Goal: Transaction & Acquisition: Obtain resource

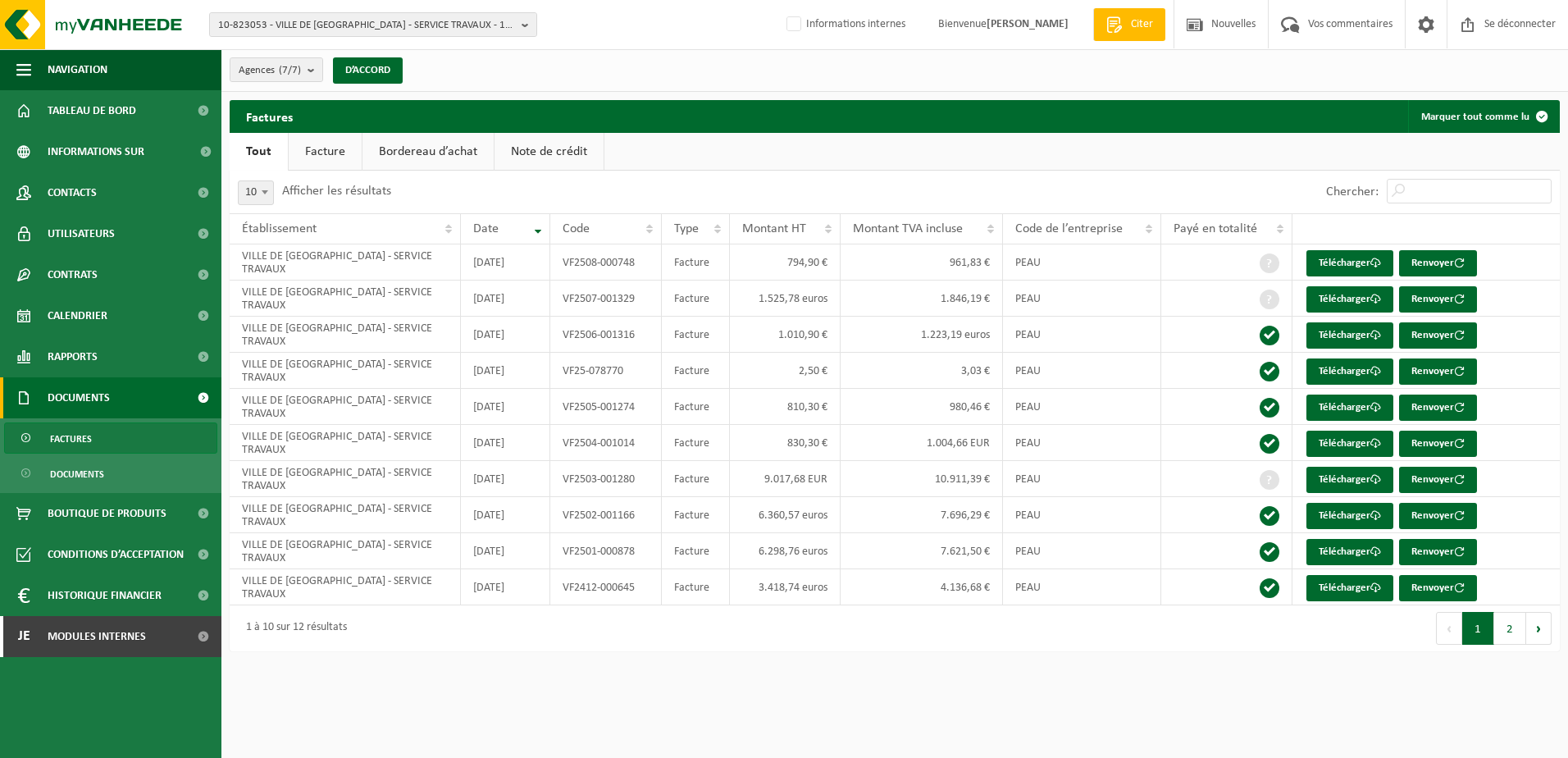
click at [478, 677] on html "10-823053 - VILLE DE GENAPPE - SERVICE TRAVAUX - 1470 GENAPPE, ESPACE 2000 3 10…" at bounding box center [784, 379] width 1568 height 758
click at [660, 669] on html "10-823053 - VILLE DE GENAPPE - SERVICE TRAVAUX - 1470 GENAPPE, ESPACE 2000 3 10…" at bounding box center [784, 379] width 1568 height 758
click at [605, 55] on div "Agences (7/7) Alles selecteren Alles deselecteren VILLE DE GENAPPE - SERVICE TR…" at bounding box center [894, 70] width 1346 height 43
click at [277, 32] on span "10-823053 - VILLE DE GENAPPE - SERVICE TRAVAUX - 1470 GENAPPE, ESPACE 2000 3" at bounding box center [366, 26] width 297 height 25
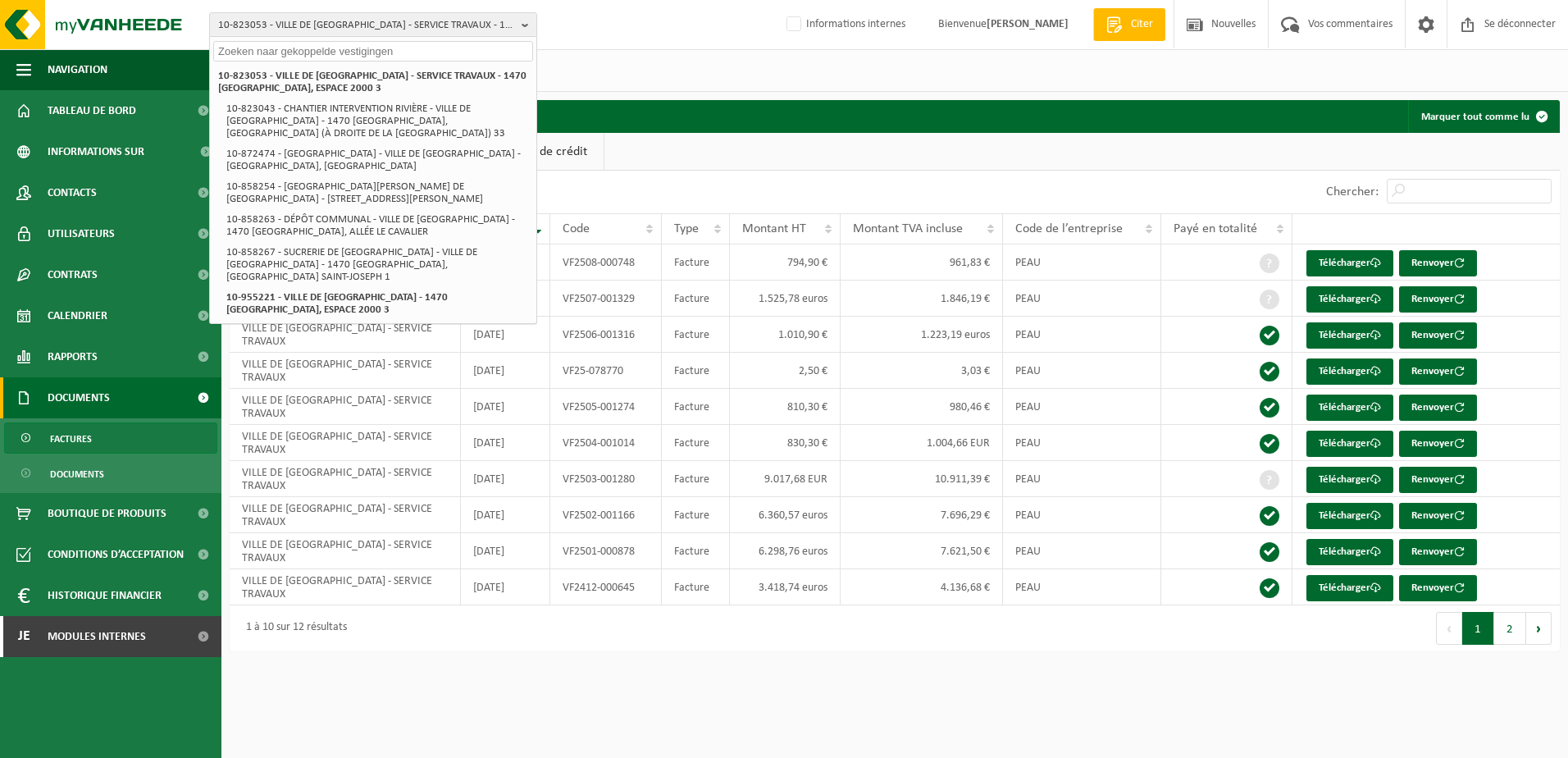
click at [276, 46] on input "text" at bounding box center [372, 51] width 319 height 21
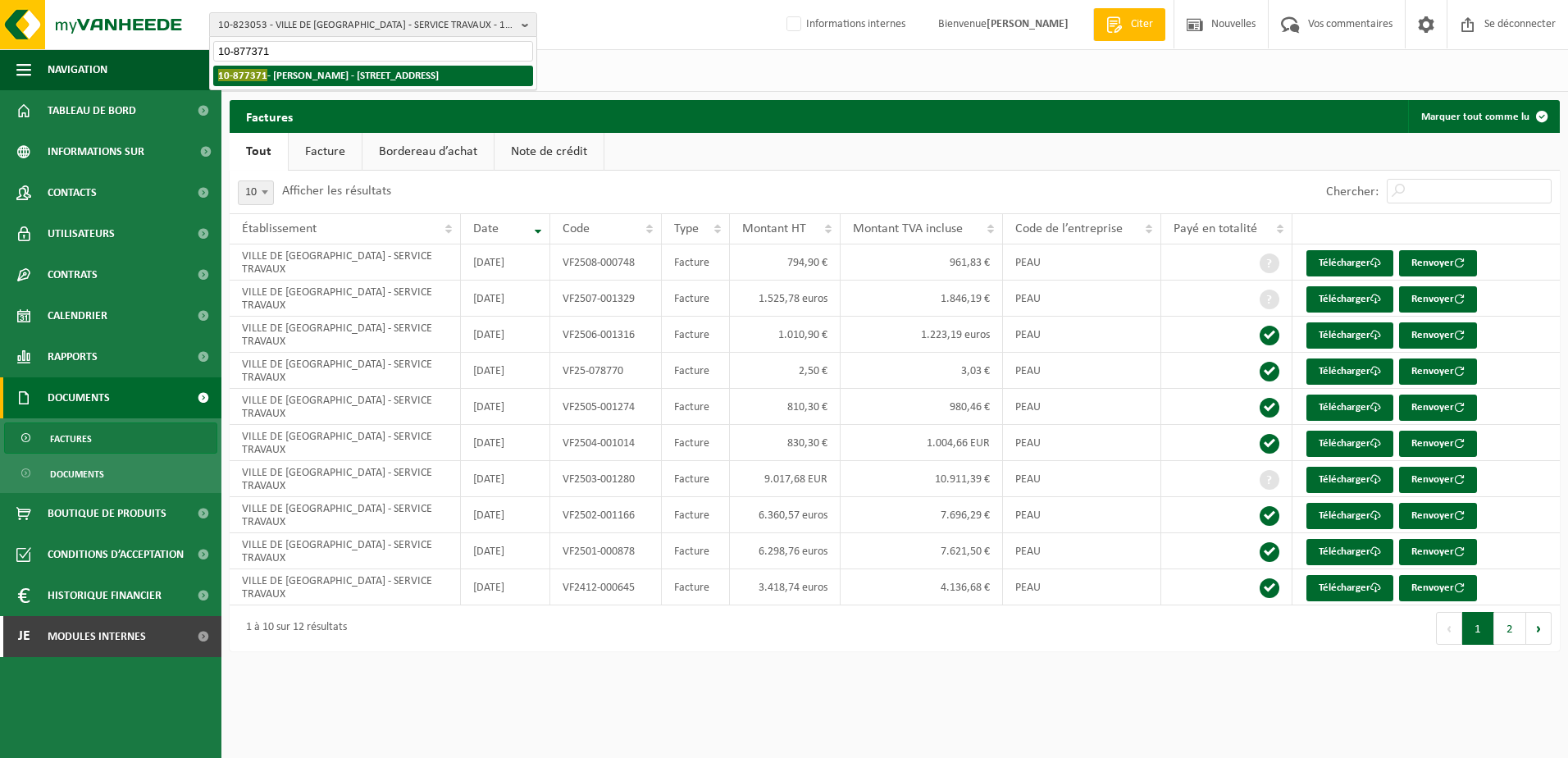
type input "10-877371"
click at [402, 74] on strong "10-877371 - ÖZDAMAR TAMER - 7012 JEMAPPES, AVENUE FOCH 788" at bounding box center [328, 75] width 221 height 12
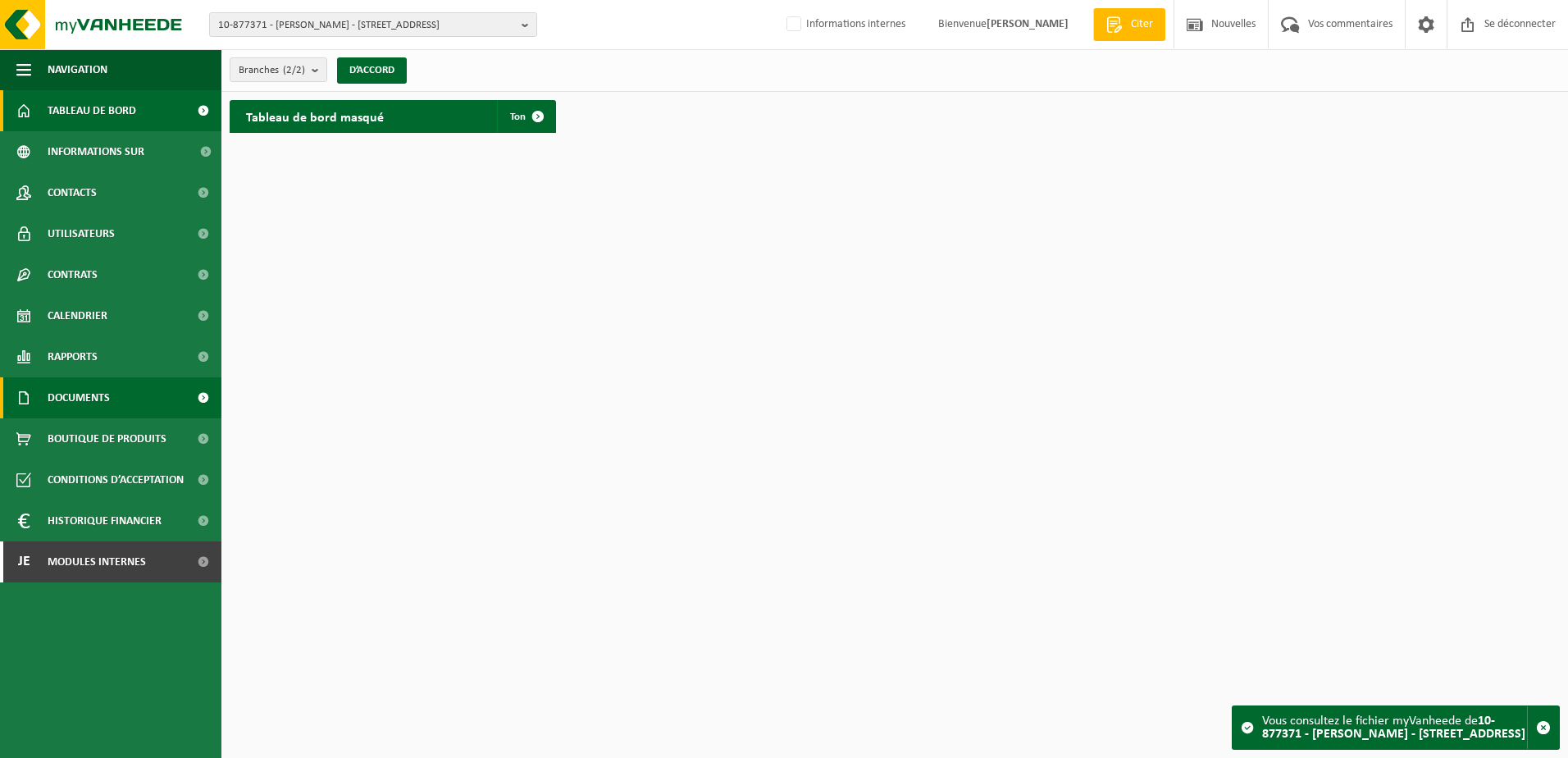
click at [96, 388] on span "Documents" at bounding box center [79, 397] width 63 height 41
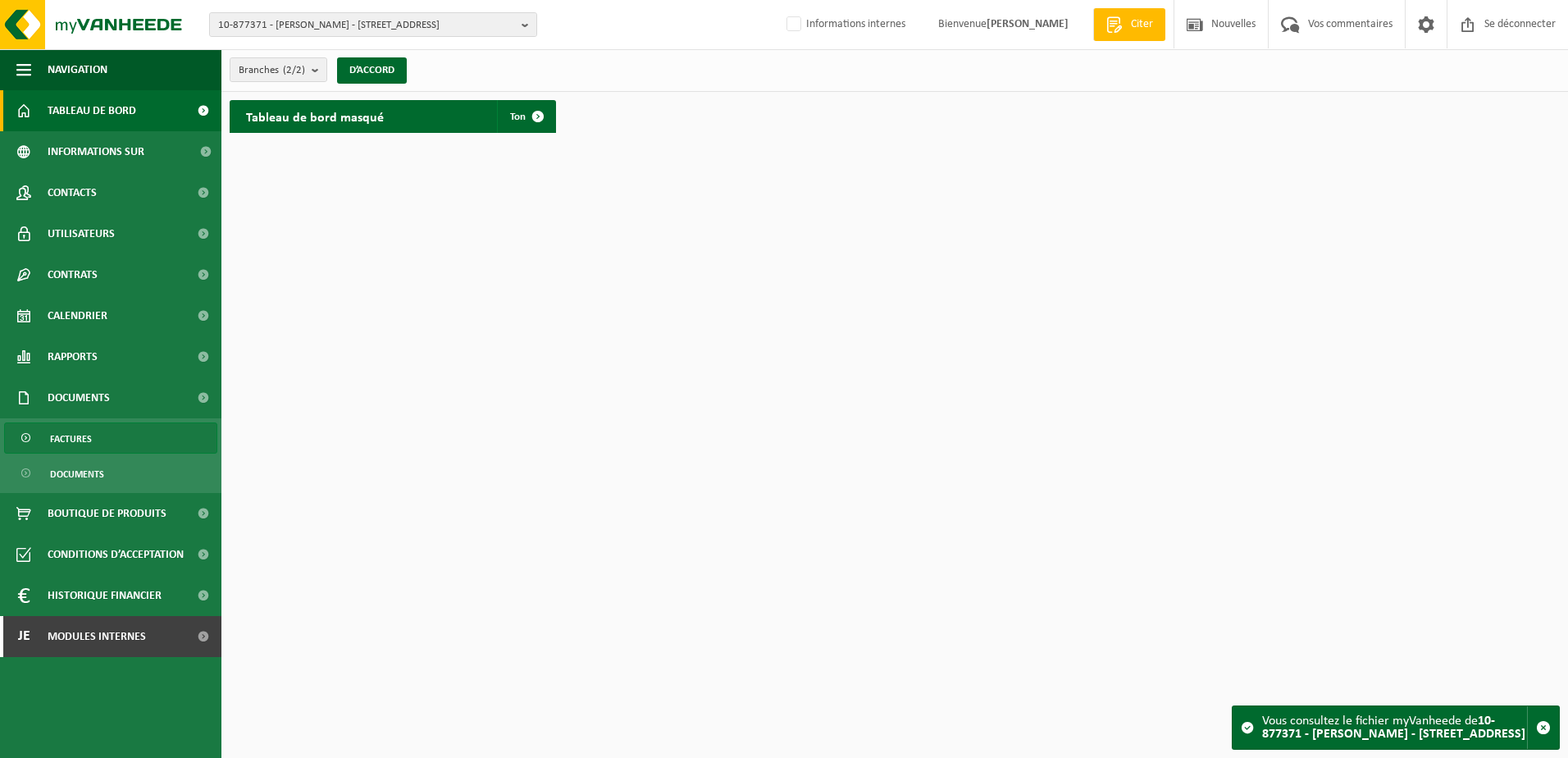
click at [92, 432] on link "Factures" at bounding box center [110, 438] width 213 height 31
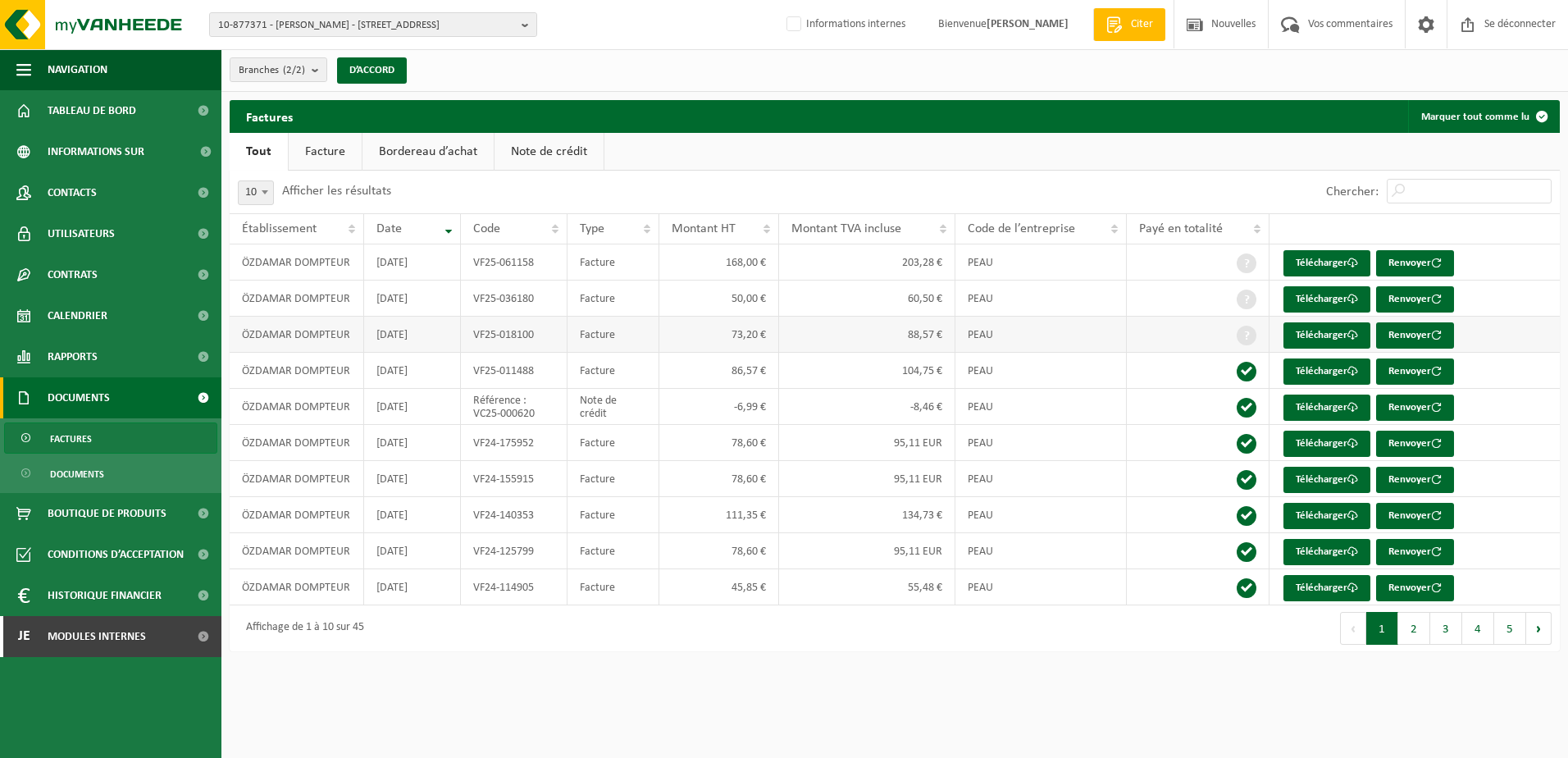
drag, startPoint x: 447, startPoint y: 335, endPoint x: 377, endPoint y: 332, distance: 70.1
click at [377, 332] on td "2025-02-28" at bounding box center [412, 334] width 97 height 36
drag, startPoint x: 377, startPoint y: 332, endPoint x: 451, endPoint y: 338, distance: 74.2
click at [452, 338] on td "2025-02-28" at bounding box center [412, 334] width 97 height 36
drag, startPoint x: 434, startPoint y: 304, endPoint x: 381, endPoint y: 304, distance: 53.0
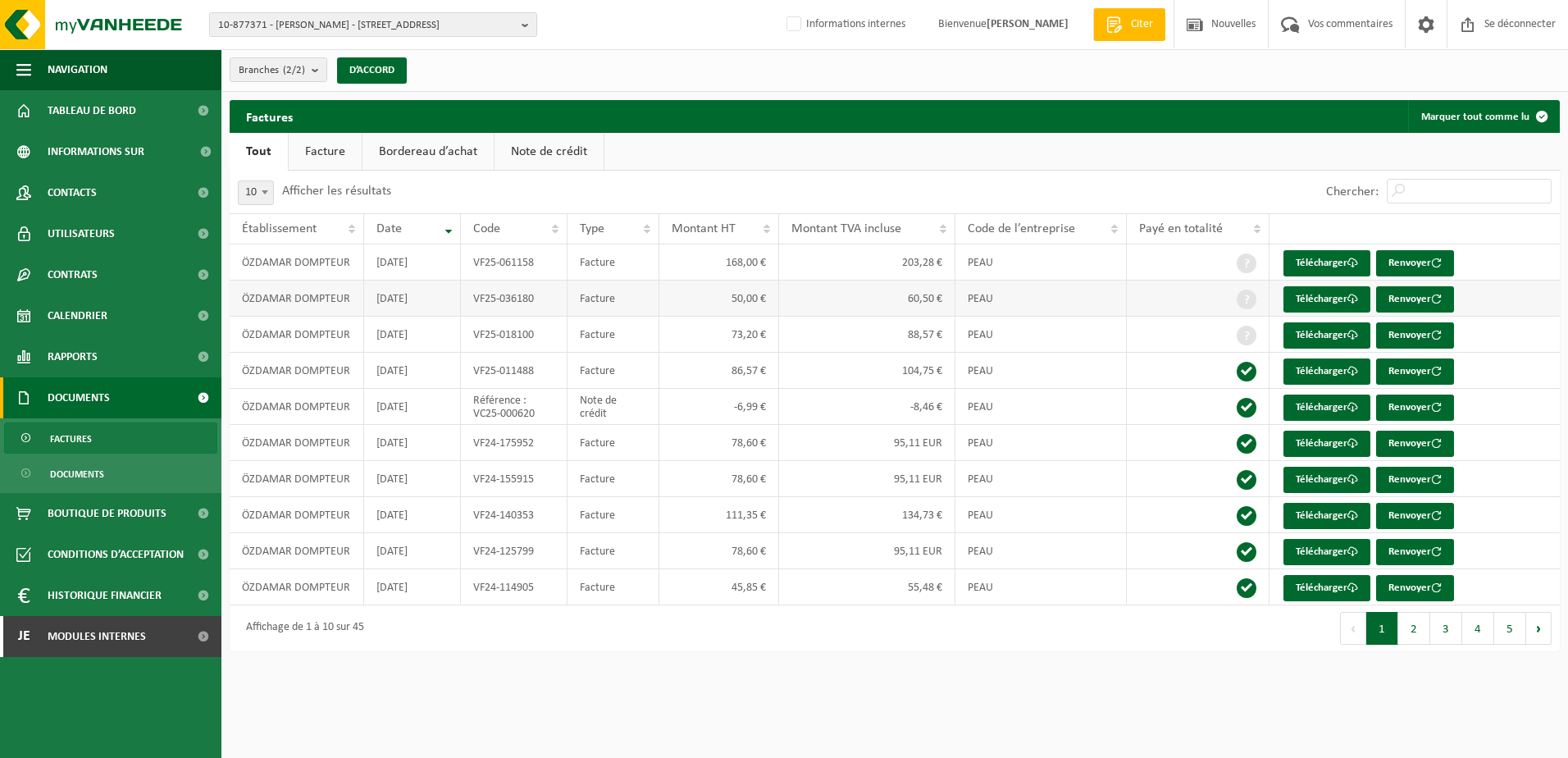
click at [381, 304] on td "2025-03-31" at bounding box center [412, 298] width 97 height 36
drag, startPoint x: 895, startPoint y: 339, endPoint x: 943, endPoint y: 342, distance: 48.1
click at [943, 342] on td "88,57 €" at bounding box center [867, 334] width 176 height 36
drag, startPoint x: 943, startPoint y: 342, endPoint x: 941, endPoint y: 305, distance: 37.1
click at [941, 305] on td "60,50 €" at bounding box center [867, 298] width 176 height 36
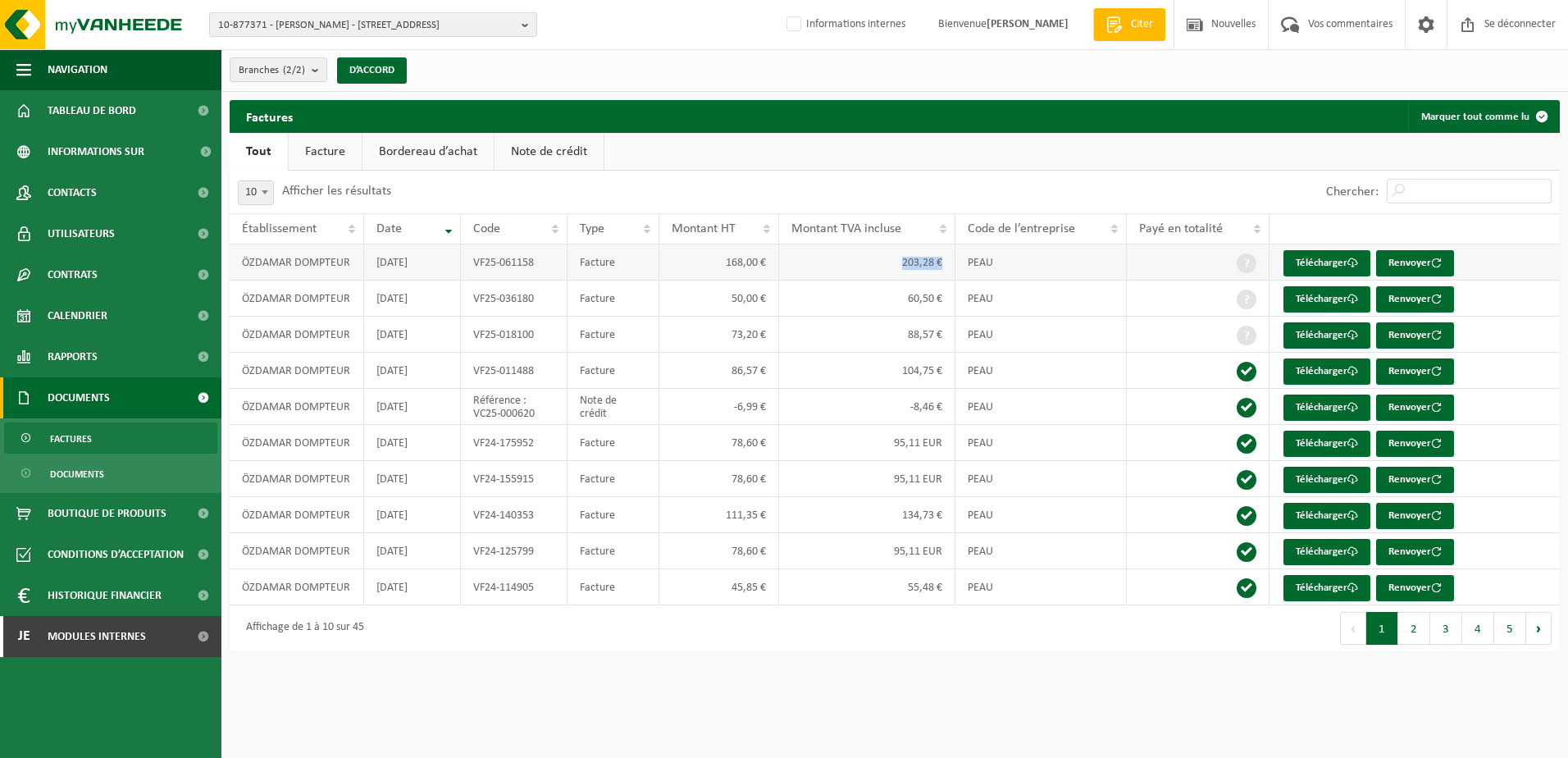
drag, startPoint x: 941, startPoint y: 305, endPoint x: 941, endPoint y: 278, distance: 27.0
click at [941, 278] on td "203,28 €" at bounding box center [867, 262] width 176 height 36
click at [1341, 258] on font "Télécharger" at bounding box center [1321, 262] width 52 height 10
click at [1330, 266] on font "Télécharger" at bounding box center [1321, 262] width 52 height 10
click at [1332, 298] on font "Télécharger" at bounding box center [1321, 298] width 52 height 10
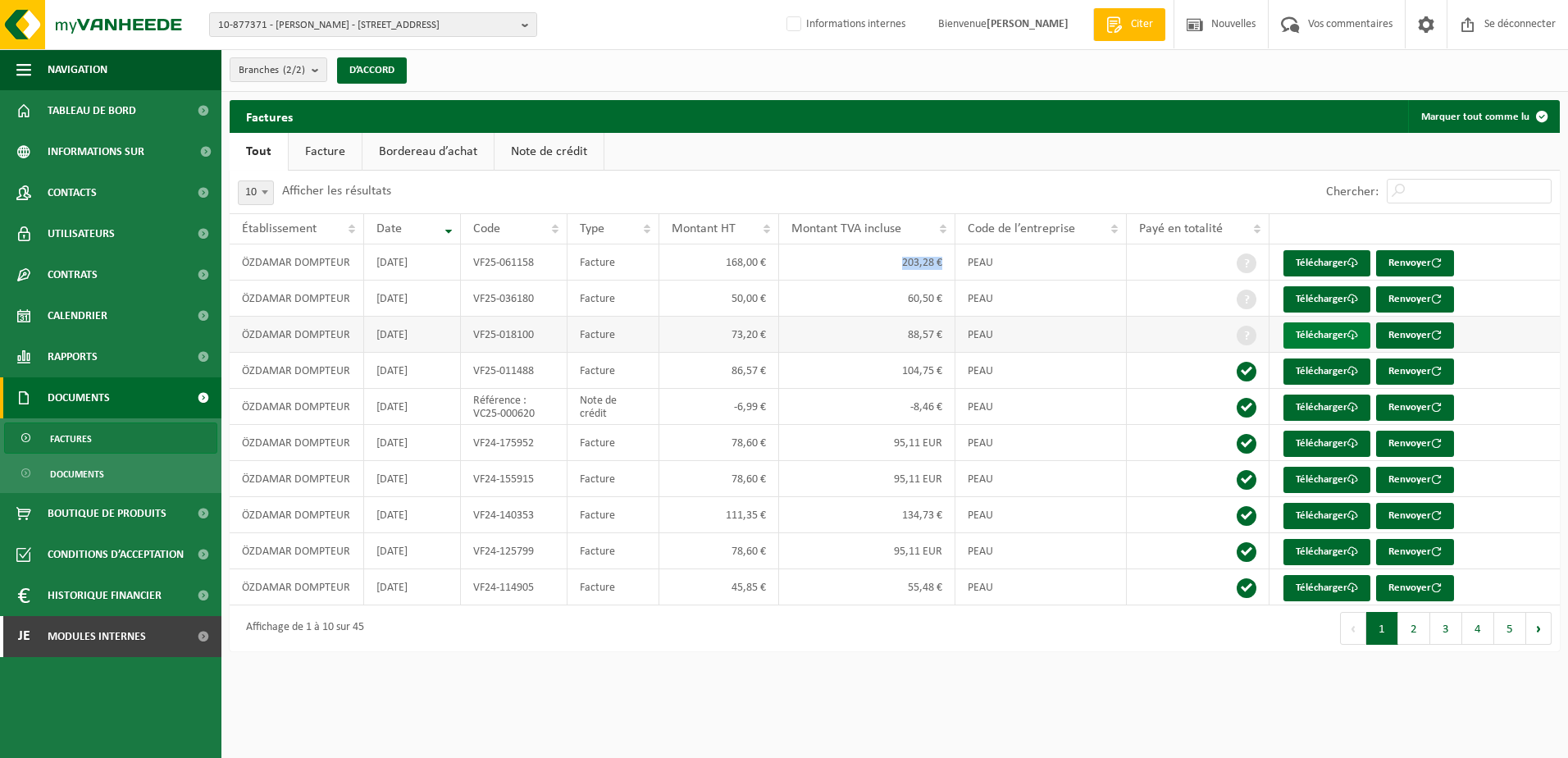
click at [1312, 334] on font "Télécharger" at bounding box center [1321, 334] width 52 height 10
click at [1318, 261] on font "Télécharger" at bounding box center [1321, 262] width 52 height 10
click at [1325, 327] on link "Télécharger" at bounding box center [1326, 335] width 87 height 27
drag, startPoint x: 896, startPoint y: 332, endPoint x: 941, endPoint y: 339, distance: 45.5
click at [941, 339] on td "88,57 €" at bounding box center [867, 334] width 176 height 36
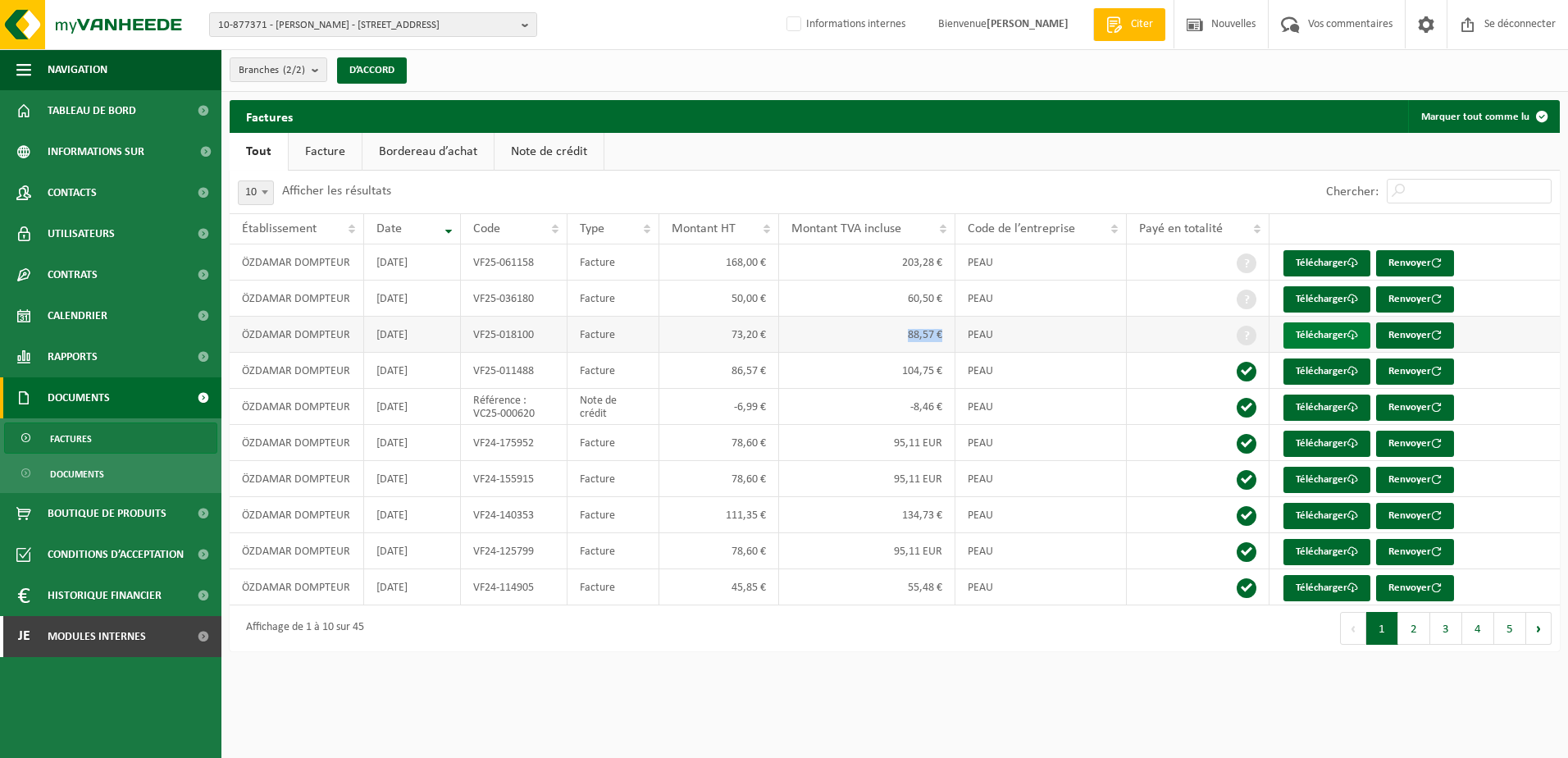
click at [1312, 339] on font "Télécharger" at bounding box center [1321, 334] width 52 height 10
click at [901, 337] on td "88,57 €" at bounding box center [867, 334] width 176 height 36
drag, startPoint x: 904, startPoint y: 333, endPoint x: 941, endPoint y: 335, distance: 37.1
click at [941, 335] on td "88,57 €" at bounding box center [867, 334] width 176 height 36
drag, startPoint x: 941, startPoint y: 335, endPoint x: 942, endPoint y: 306, distance: 29.0
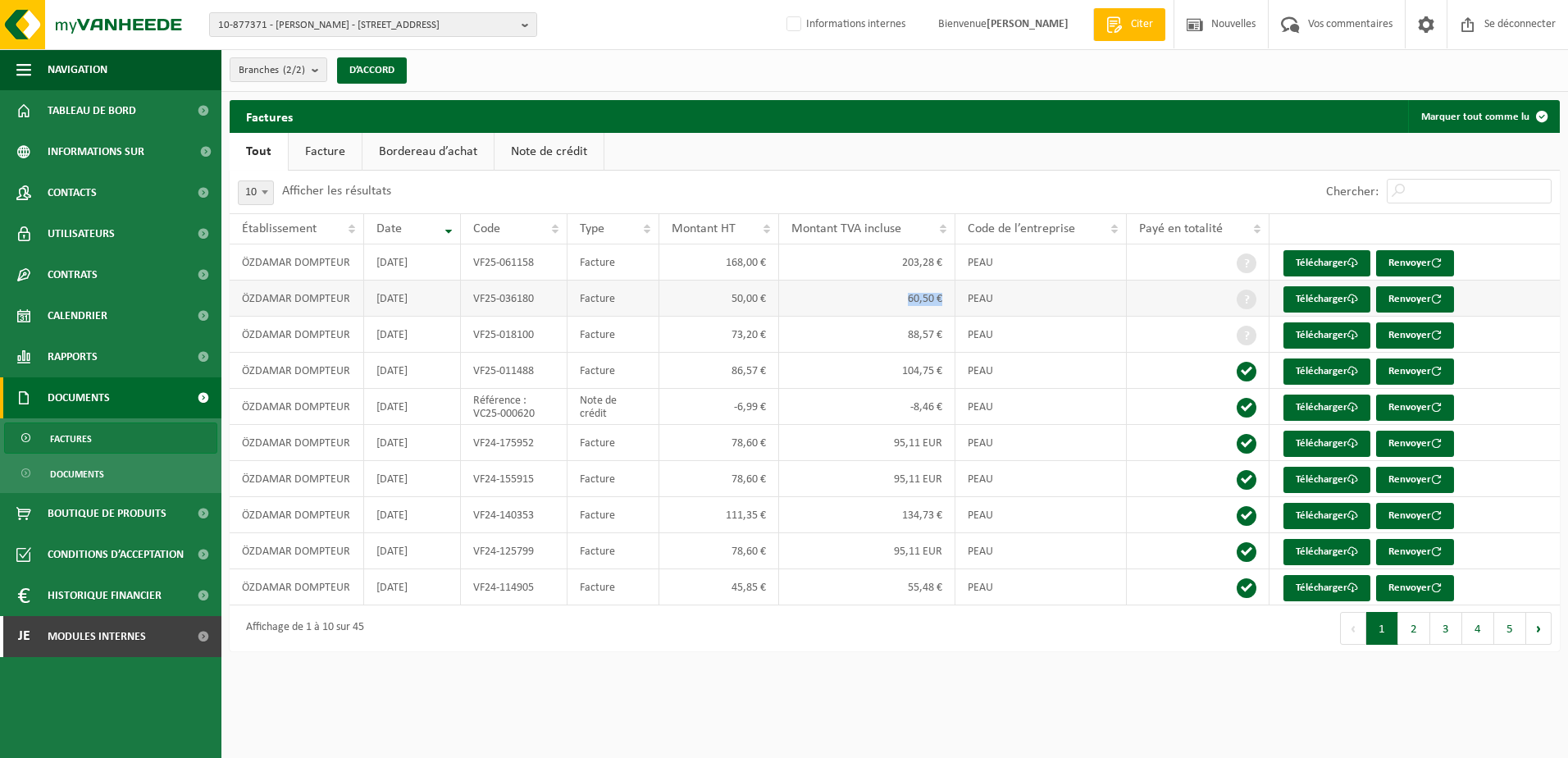
click at [942, 306] on td "60,50 €" at bounding box center [867, 298] width 176 height 36
drag, startPoint x: 910, startPoint y: 259, endPoint x: 899, endPoint y: 262, distance: 11.4
click at [899, 262] on td "203,28 €" at bounding box center [867, 262] width 176 height 36
drag, startPoint x: 905, startPoint y: 297, endPoint x: 934, endPoint y: 301, distance: 29.3
click at [934, 301] on td "60,50 €" at bounding box center [867, 298] width 176 height 36
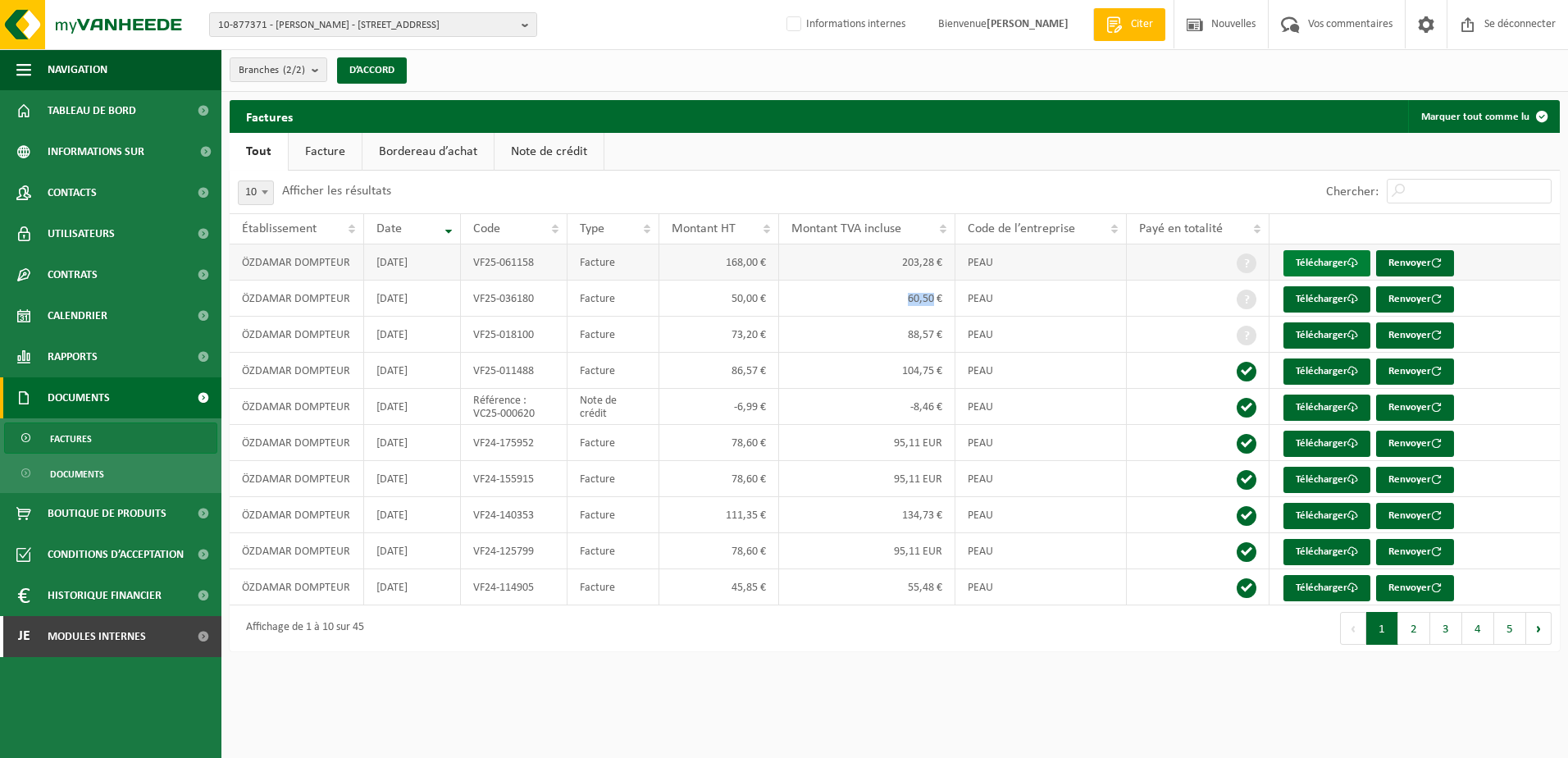
click at [1324, 258] on font "Télécharger" at bounding box center [1321, 262] width 52 height 10
drag, startPoint x: 904, startPoint y: 337, endPoint x: 932, endPoint y: 340, distance: 28.2
click at [932, 340] on td "88,57 €" at bounding box center [867, 334] width 176 height 36
click at [1304, 344] on link "Télécharger" at bounding box center [1326, 335] width 87 height 27
drag, startPoint x: 866, startPoint y: 450, endPoint x: 900, endPoint y: 447, distance: 34.1
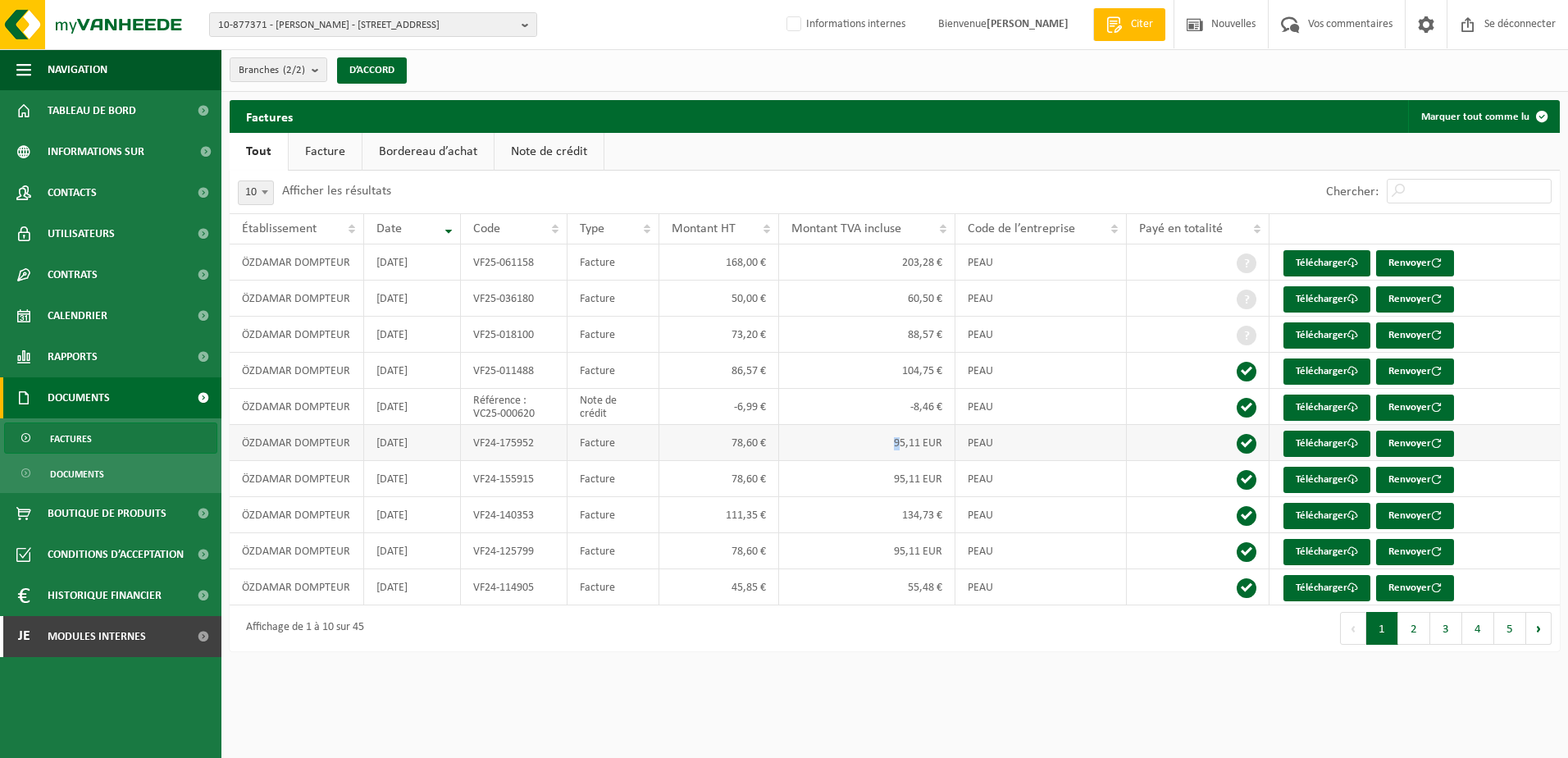
click at [900, 447] on td "95,11 EUR" at bounding box center [867, 442] width 176 height 36
drag, startPoint x: 900, startPoint y: 447, endPoint x: 893, endPoint y: 408, distance: 39.6
click at [893, 408] on td "-8,46 €" at bounding box center [867, 406] width 176 height 36
drag, startPoint x: 892, startPoint y: 411, endPoint x: 946, endPoint y: 407, distance: 54.1
click at [946, 407] on td "-8,46 €" at bounding box center [867, 406] width 176 height 36
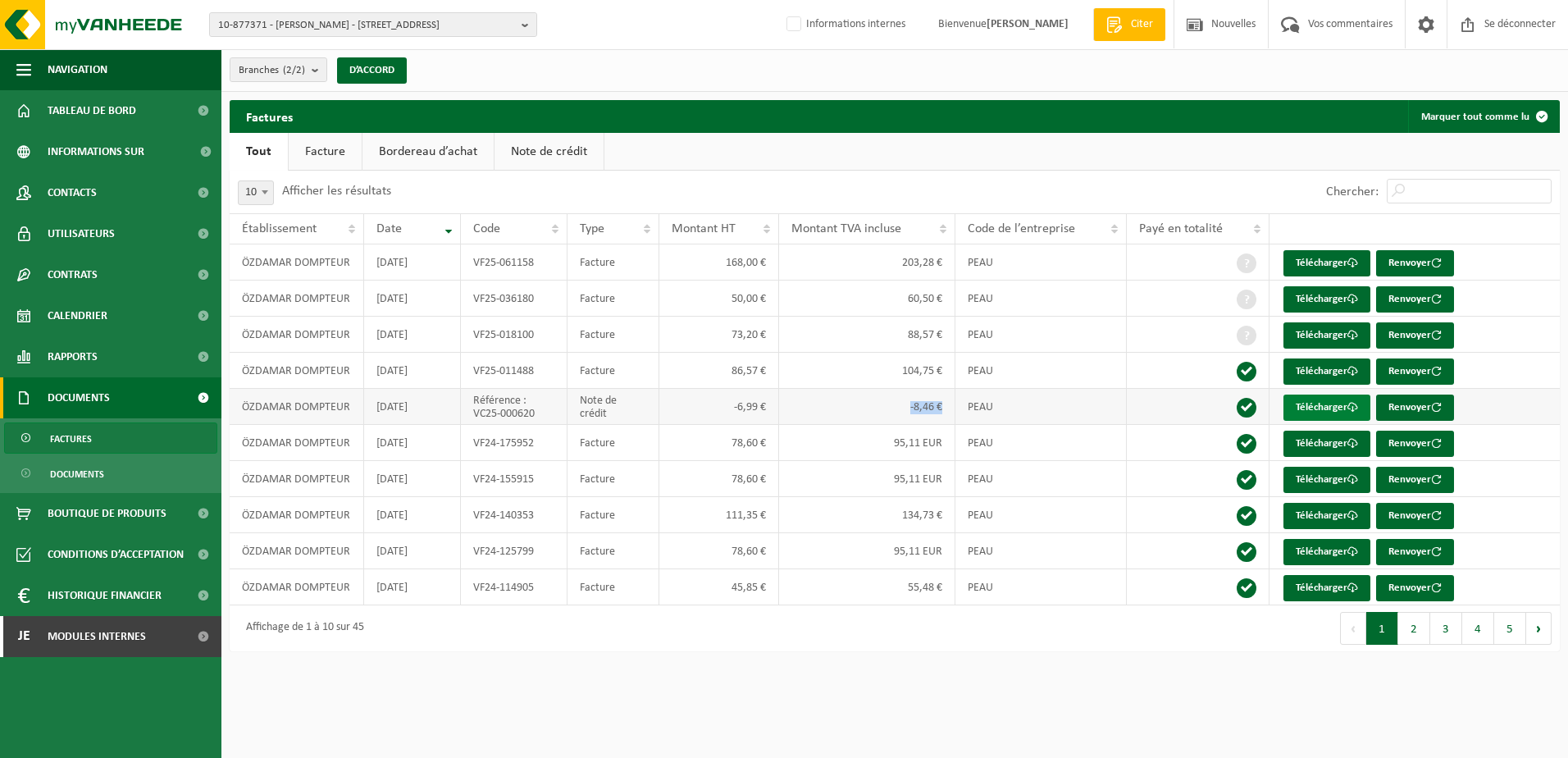
click at [1310, 410] on font "Télécharger" at bounding box center [1321, 406] width 52 height 10
click at [894, 338] on td "88,57 €" at bounding box center [867, 334] width 176 height 36
click at [866, 289] on td "60,50 €" at bounding box center [867, 298] width 176 height 36
click at [863, 261] on td "203,28 €" at bounding box center [867, 262] width 176 height 36
drag, startPoint x: 898, startPoint y: 265, endPoint x: 944, endPoint y: 275, distance: 47.1
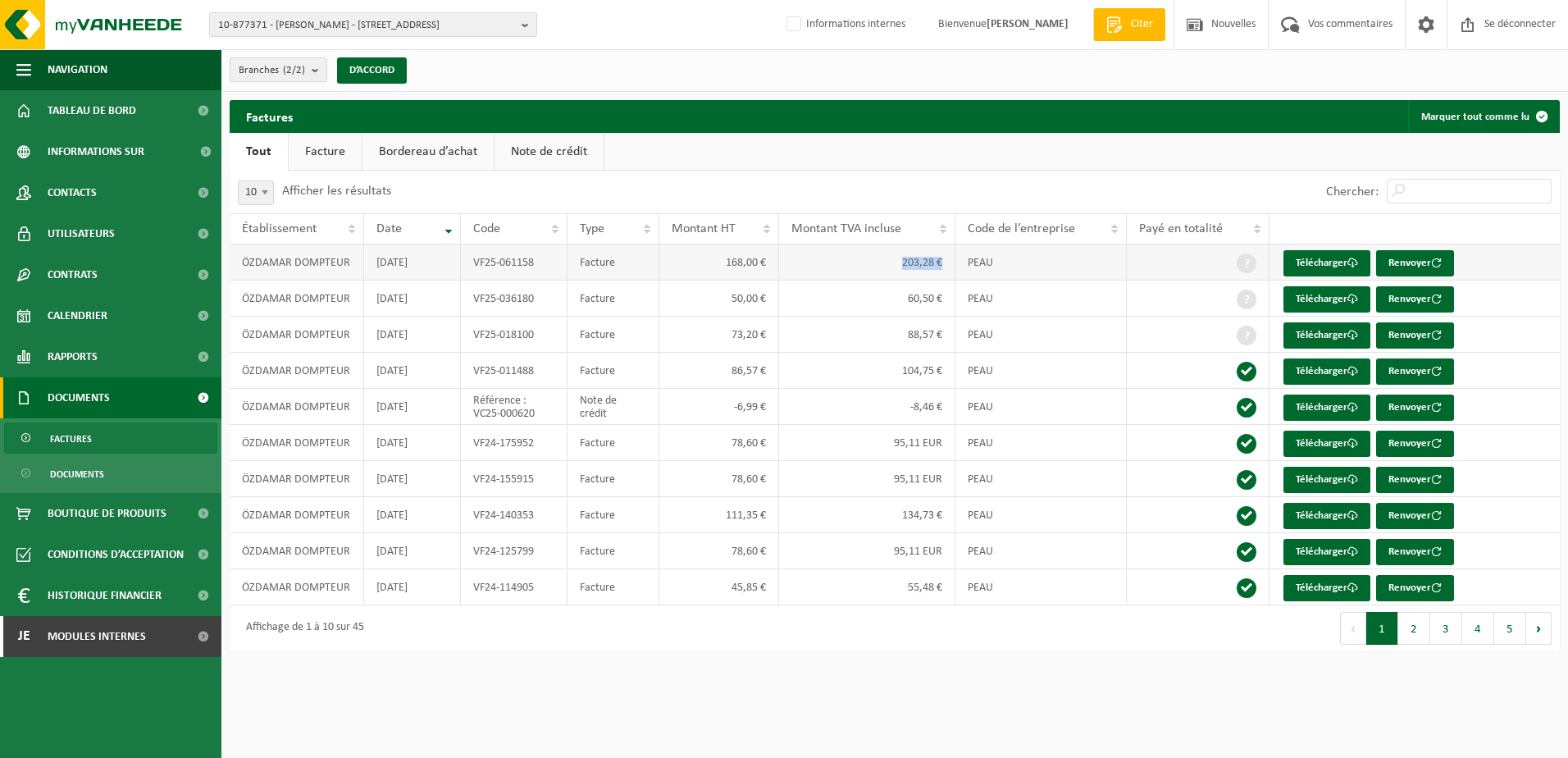
click at [944, 275] on td "203,28 €" at bounding box center [867, 262] width 176 height 36
drag, startPoint x: 944, startPoint y: 275, endPoint x: 941, endPoint y: 344, distance: 69.1
click at [941, 344] on td "88,57 €" at bounding box center [867, 334] width 176 height 36
click at [909, 335] on td "88,57 €" at bounding box center [867, 334] width 176 height 36
drag, startPoint x: 903, startPoint y: 266, endPoint x: 935, endPoint y: 275, distance: 33.2
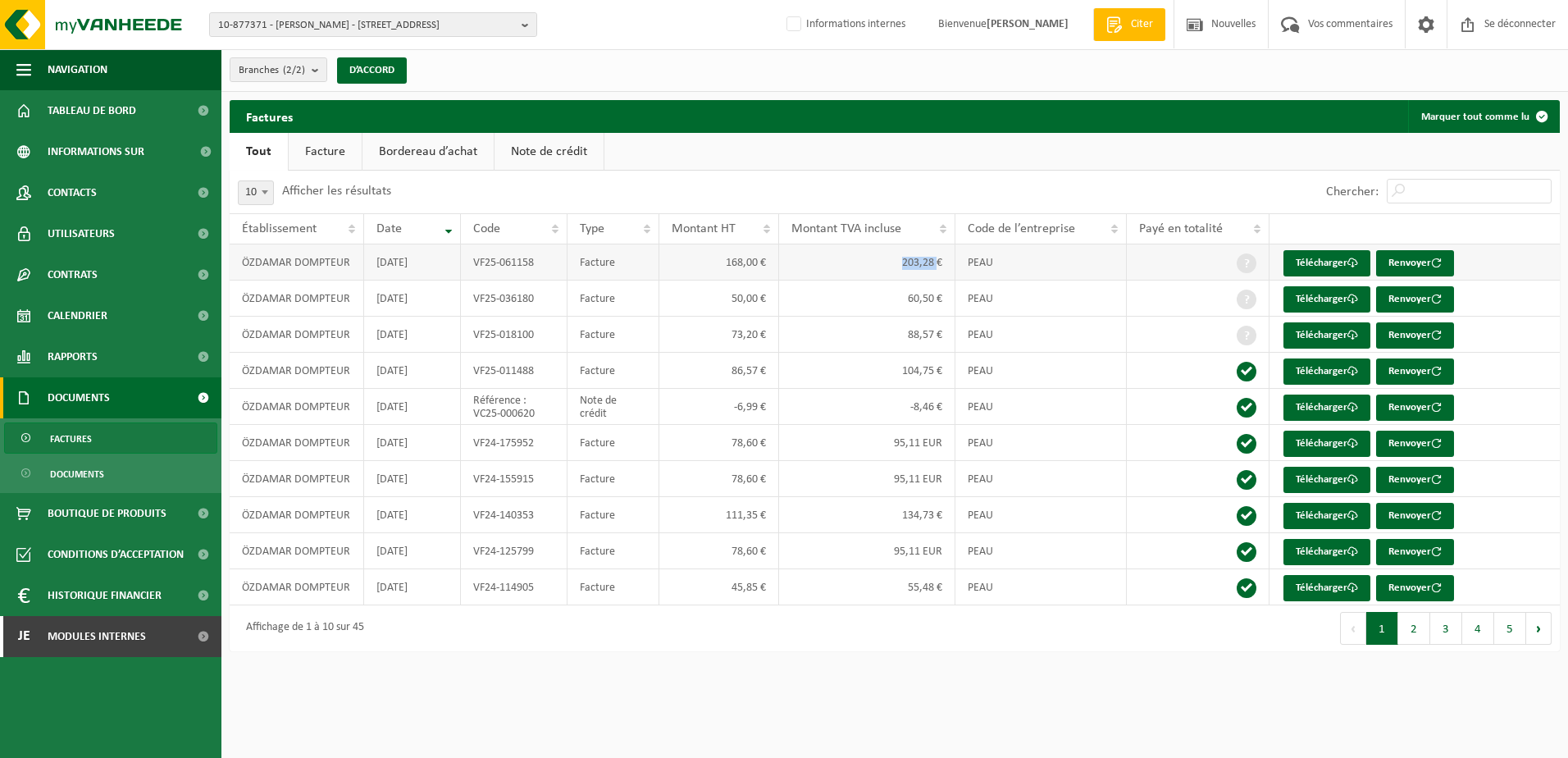
click at [935, 275] on td "203,28 €" at bounding box center [867, 262] width 176 height 36
drag, startPoint x: 908, startPoint y: 335, endPoint x: 941, endPoint y: 338, distance: 33.1
click at [941, 338] on td "88,57 €" at bounding box center [867, 334] width 176 height 36
drag, startPoint x: 902, startPoint y: 331, endPoint x: 902, endPoint y: 344, distance: 13.0
click at [902, 331] on td "88,57 €" at bounding box center [867, 334] width 176 height 36
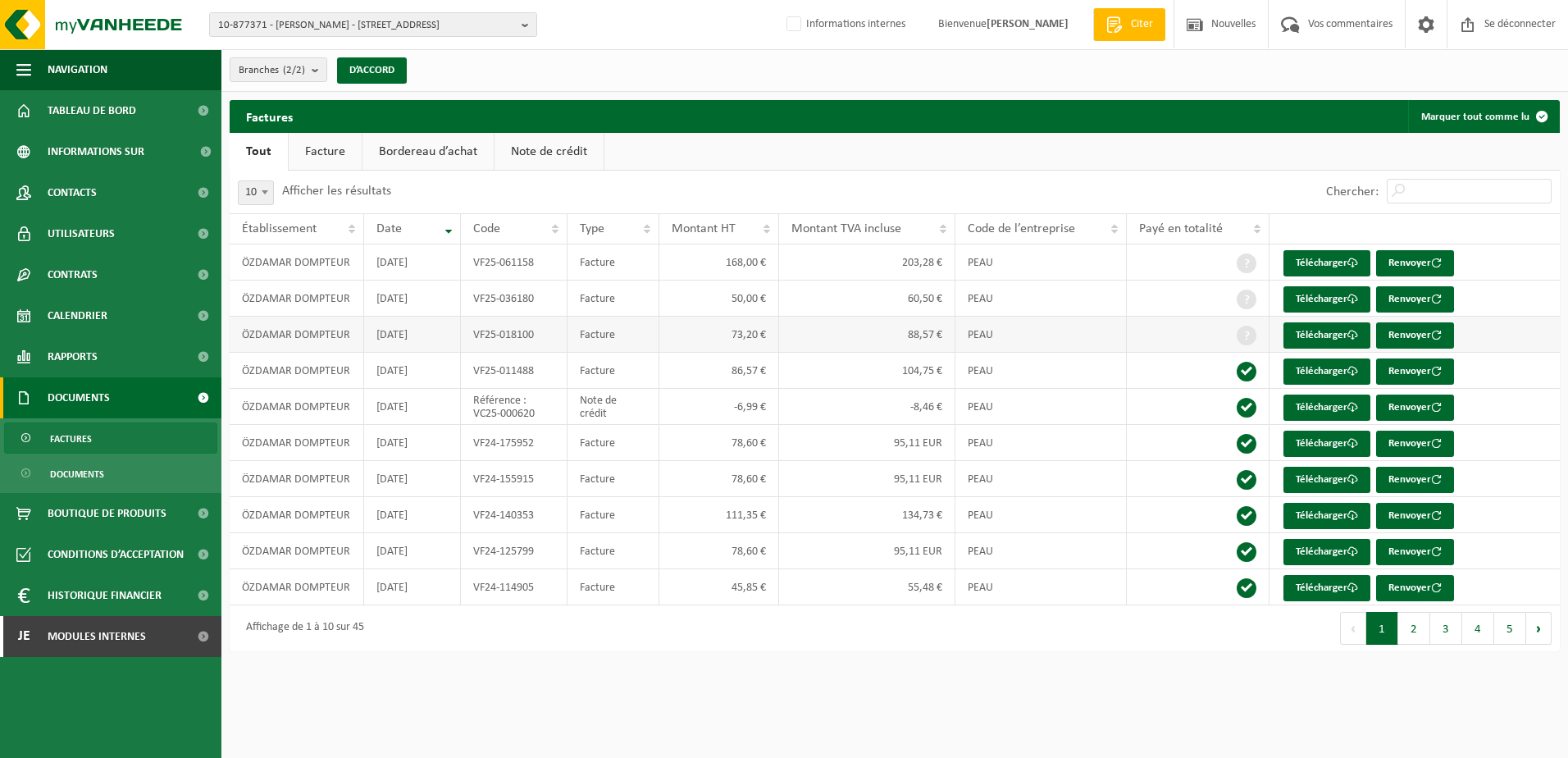
click at [910, 334] on td "88,57 €" at bounding box center [867, 334] width 176 height 36
drag, startPoint x: 905, startPoint y: 334, endPoint x: 935, endPoint y: 337, distance: 30.1
click at [935, 337] on td "88,57 €" at bounding box center [867, 334] width 176 height 36
click at [907, 335] on td "88,57 €" at bounding box center [867, 334] width 176 height 36
drag, startPoint x: 907, startPoint y: 411, endPoint x: 957, endPoint y: 419, distance: 50.6
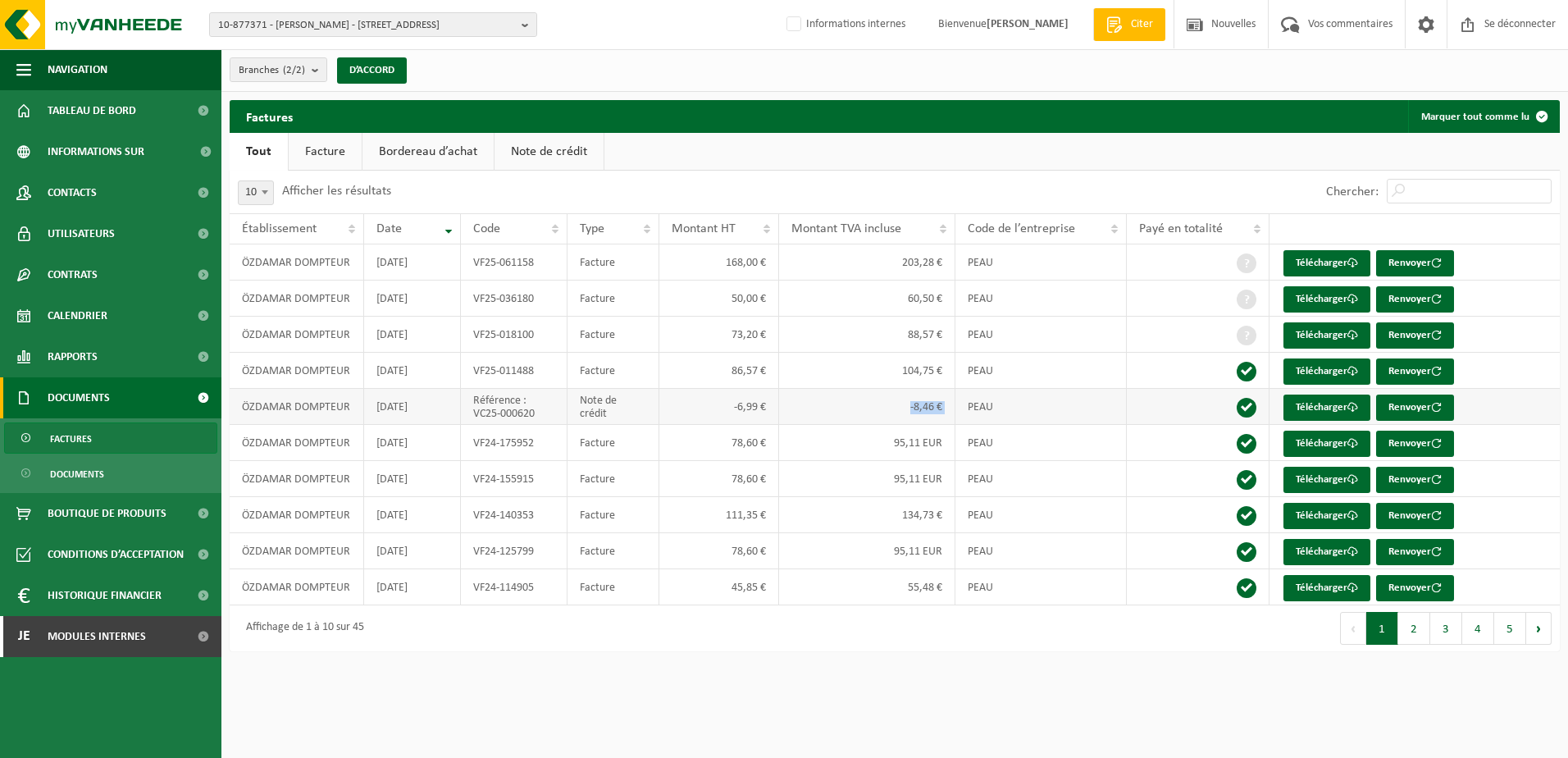
click at [957, 419] on tr "ÖZDAMAR DOMPTEUR 2025-01-31 Référence : VC25-000620 Note de crédit -6,99 € -8,4…" at bounding box center [894, 406] width 1330 height 36
drag, startPoint x: 957, startPoint y: 419, endPoint x: 939, endPoint y: 341, distance: 80.0
click at [939, 341] on td "88,57 €" at bounding box center [867, 334] width 176 height 36
click at [911, 333] on td "88,57 €" at bounding box center [867, 334] width 176 height 36
drag, startPoint x: 916, startPoint y: 331, endPoint x: 958, endPoint y: 336, distance: 42.3
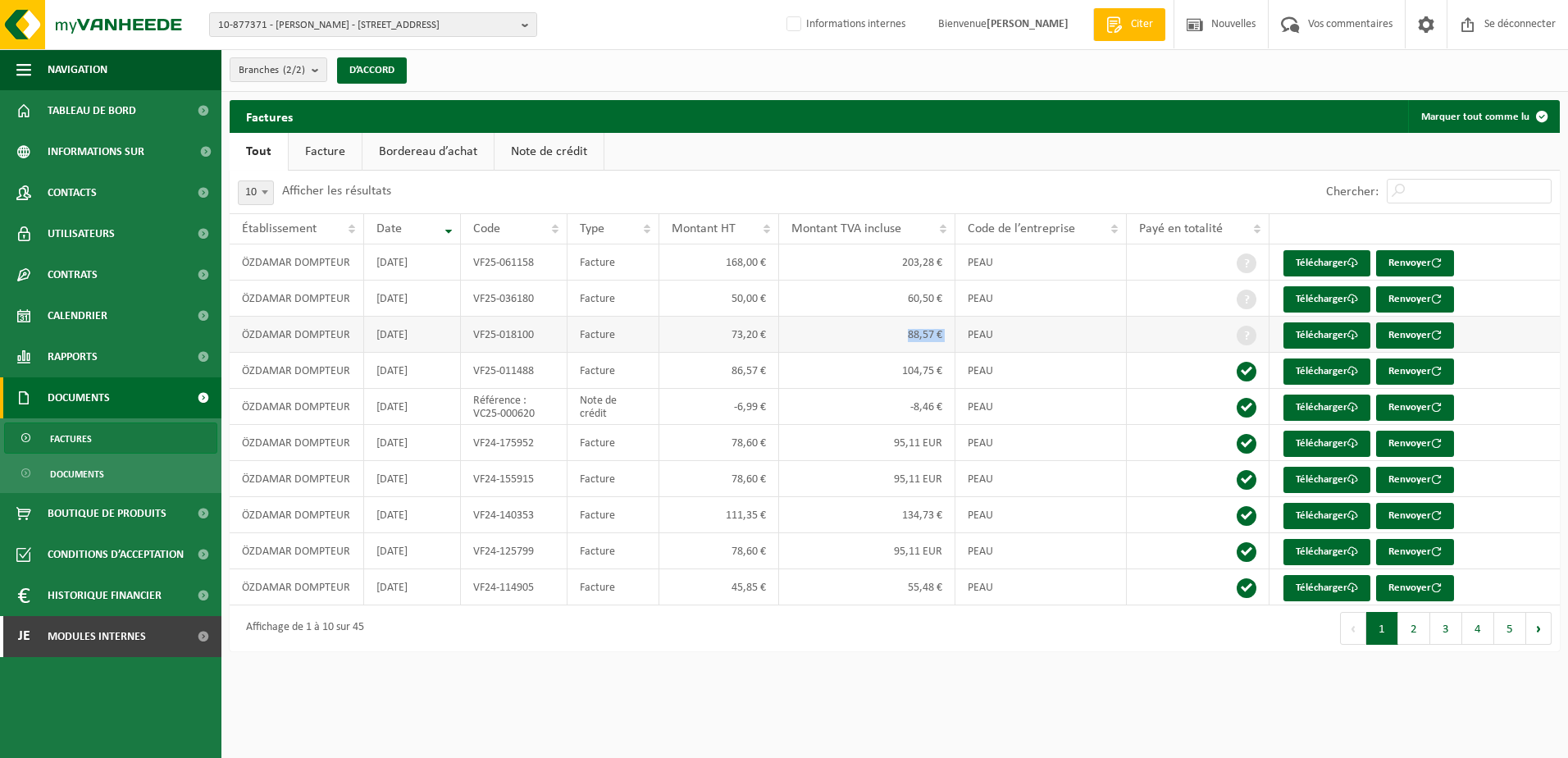
click at [958, 336] on tr "ÖZDAMAR DOMPTEUR 2025-02-28 VF25-018100 Facture 73,20 € 88,57 € PEAU Télécharge…" at bounding box center [894, 334] width 1330 height 36
drag, startPoint x: 909, startPoint y: 405, endPoint x: 953, endPoint y: 414, distance: 44.9
click at [953, 414] on td "-8,46 €" at bounding box center [867, 406] width 176 height 36
drag, startPoint x: 443, startPoint y: 407, endPoint x: 370, endPoint y: 413, distance: 73.2
click at [370, 413] on td "2025-01-31" at bounding box center [412, 406] width 97 height 36
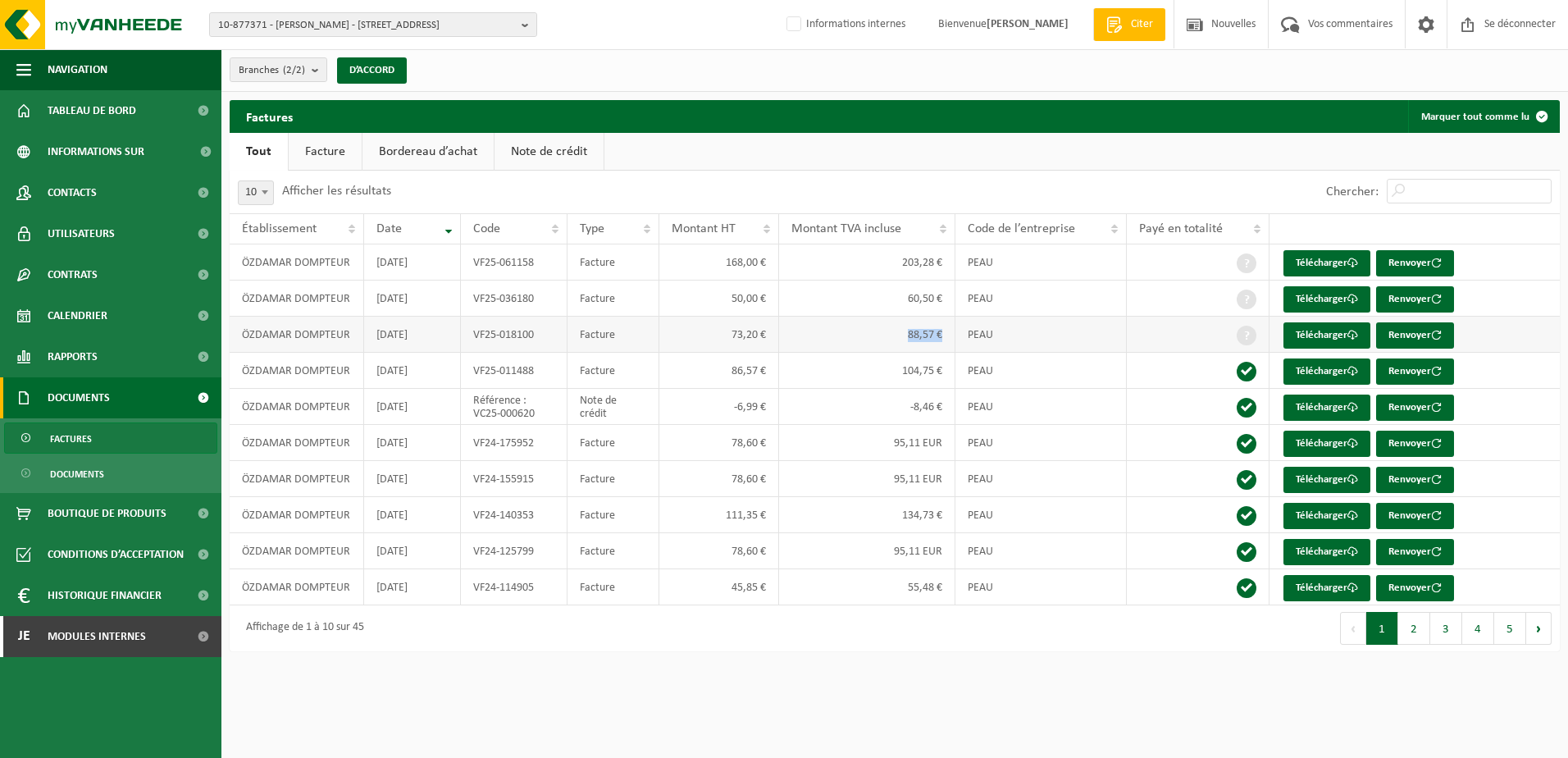
drag, startPoint x: 907, startPoint y: 331, endPoint x: 941, endPoint y: 334, distance: 34.1
click at [941, 334] on td "88,57 €" at bounding box center [867, 334] width 176 height 36
click at [898, 374] on td "104,75 €" at bounding box center [867, 370] width 176 height 36
drag, startPoint x: 901, startPoint y: 329, endPoint x: 941, endPoint y: 338, distance: 41.0
click at [941, 338] on td "88,57 €" at bounding box center [867, 334] width 176 height 36
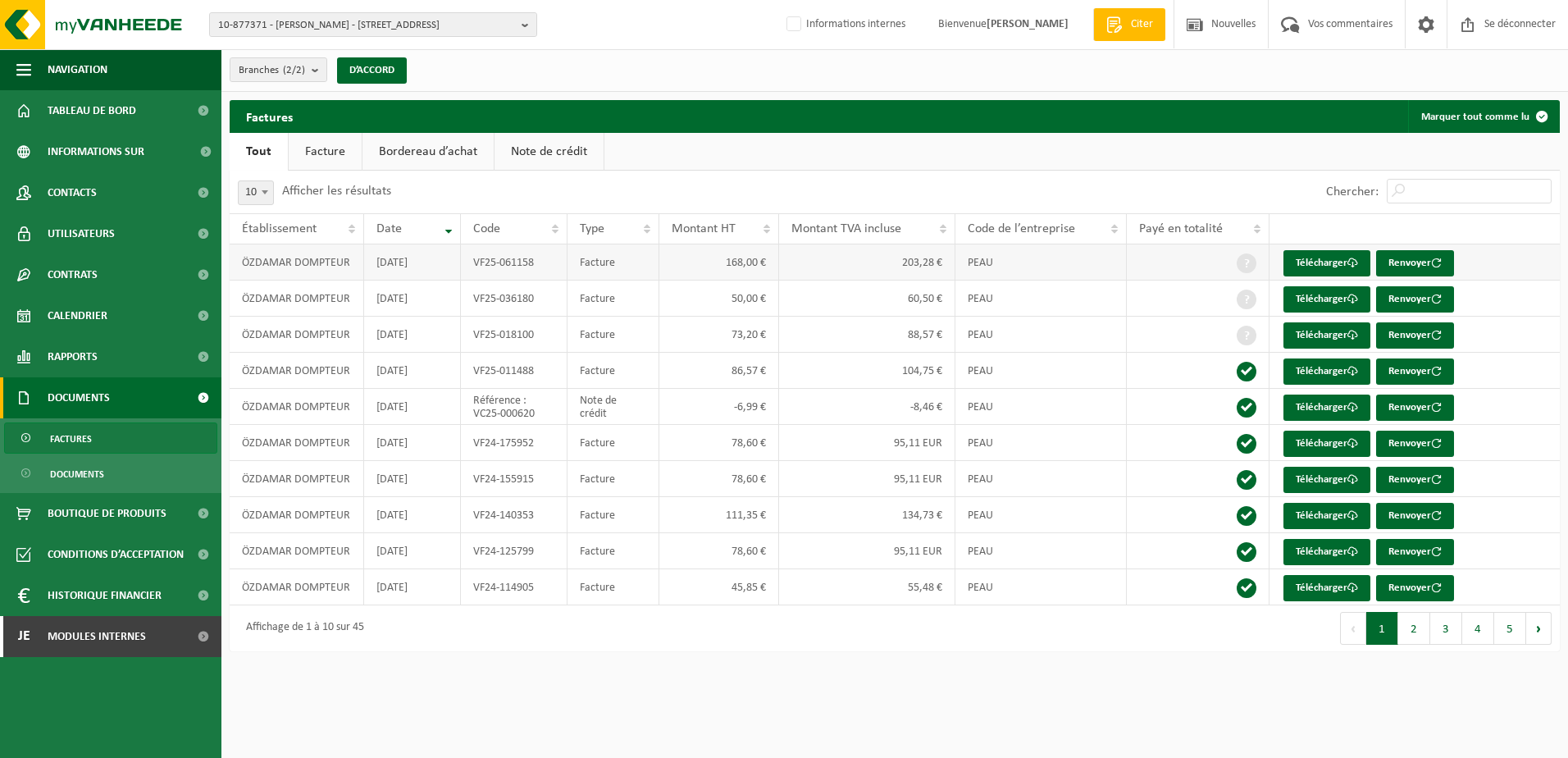
drag, startPoint x: 941, startPoint y: 338, endPoint x: 904, endPoint y: 259, distance: 87.2
click at [904, 259] on td "203,28 €" at bounding box center [867, 262] width 176 height 36
drag, startPoint x: 905, startPoint y: 259, endPoint x: 946, endPoint y: 260, distance: 41.0
click at [946, 260] on td "203,28 €" at bounding box center [867, 262] width 176 height 36
drag, startPoint x: 946, startPoint y: 260, endPoint x: 850, endPoint y: 272, distance: 96.7
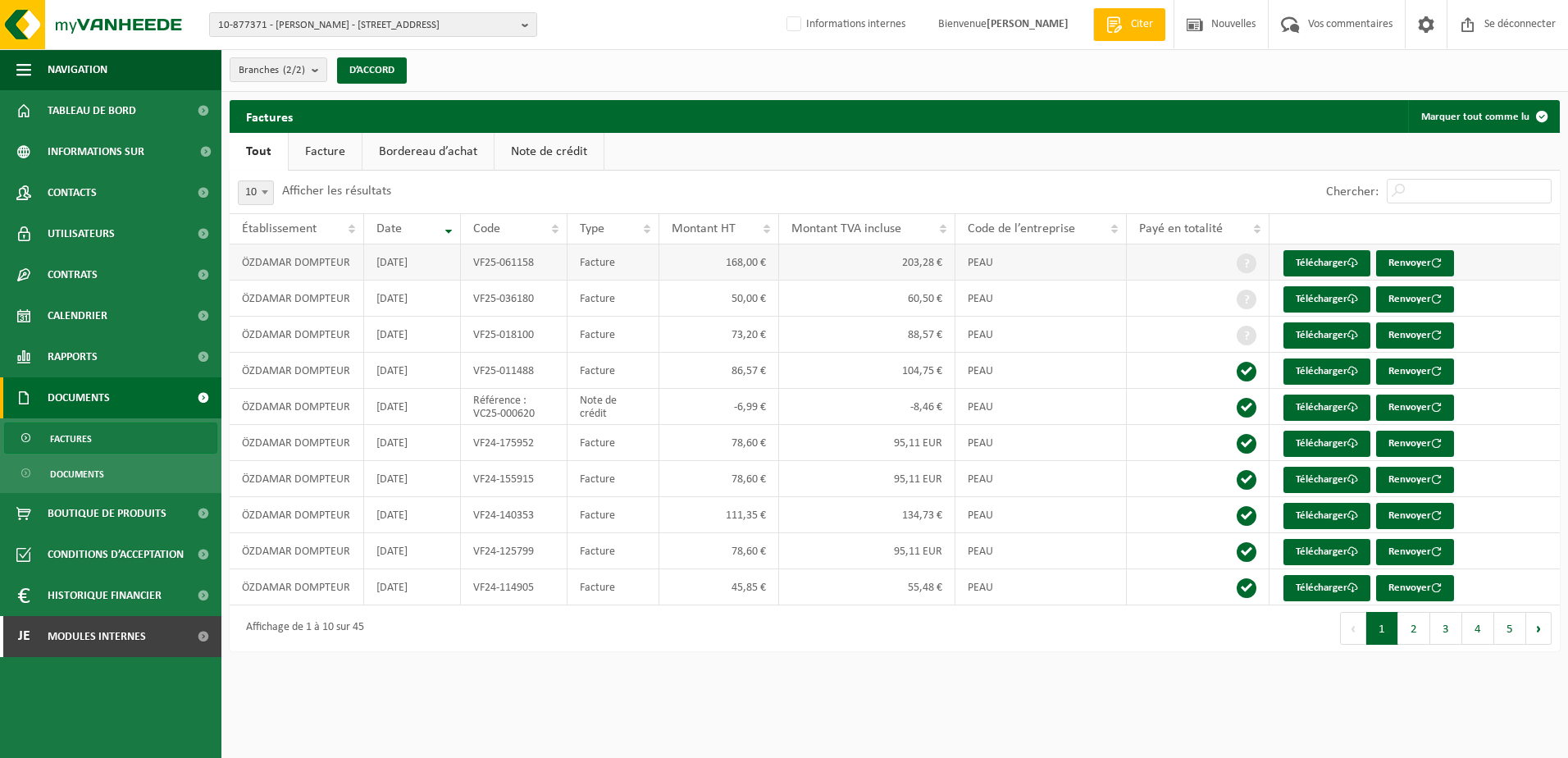
click at [851, 268] on td "203,28 €" at bounding box center [867, 262] width 176 height 36
click at [892, 297] on td "60,50 €" at bounding box center [867, 298] width 176 height 36
click at [1322, 267] on font "Télécharger" at bounding box center [1321, 262] width 52 height 10
click at [1331, 296] on font "Télécharger" at bounding box center [1321, 298] width 52 height 10
click at [1326, 331] on font "Télécharger" at bounding box center [1321, 334] width 52 height 10
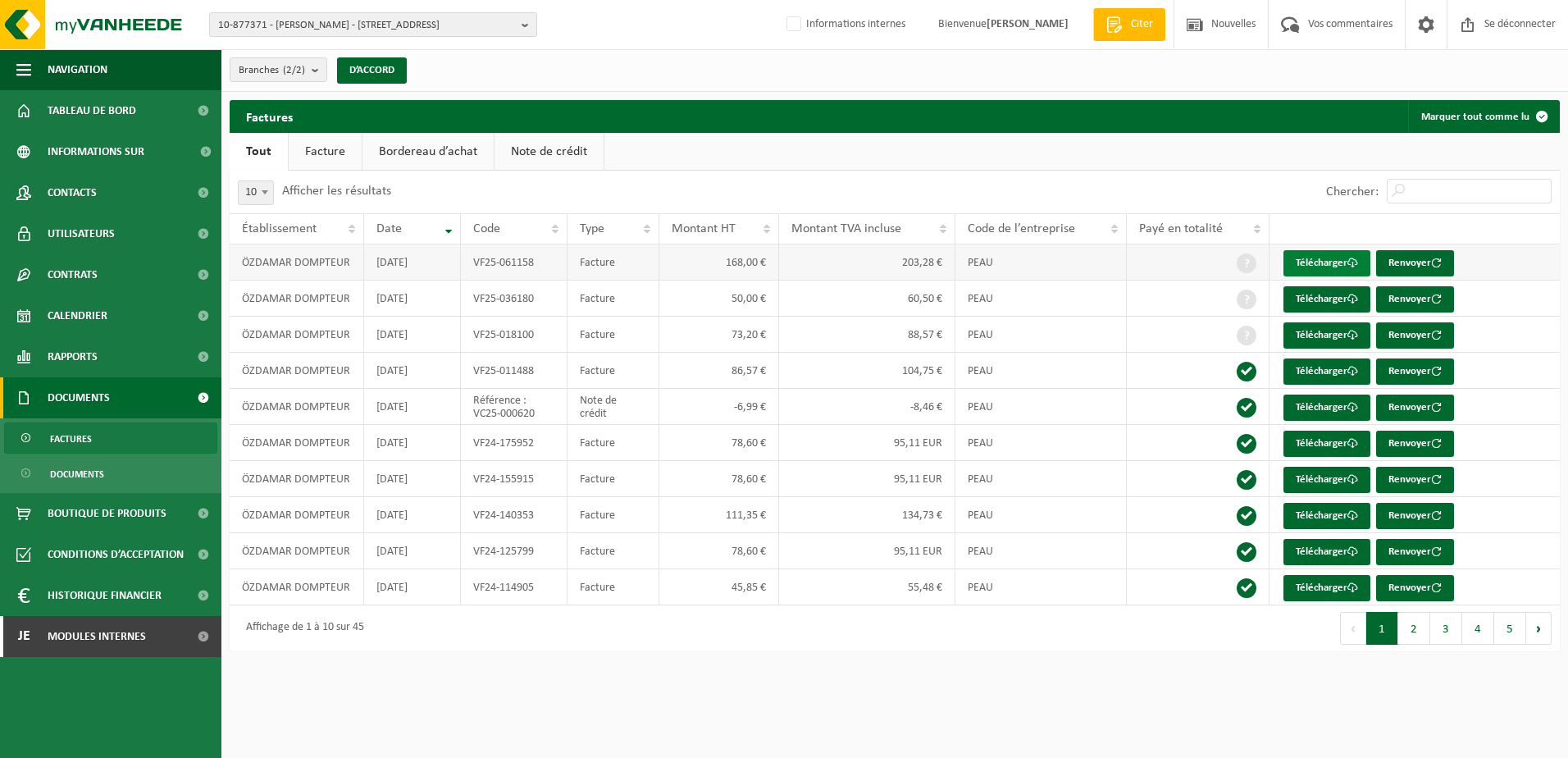
click at [1306, 258] on font "Télécharger" at bounding box center [1321, 262] width 52 height 10
